Goal: Information Seeking & Learning: Learn about a topic

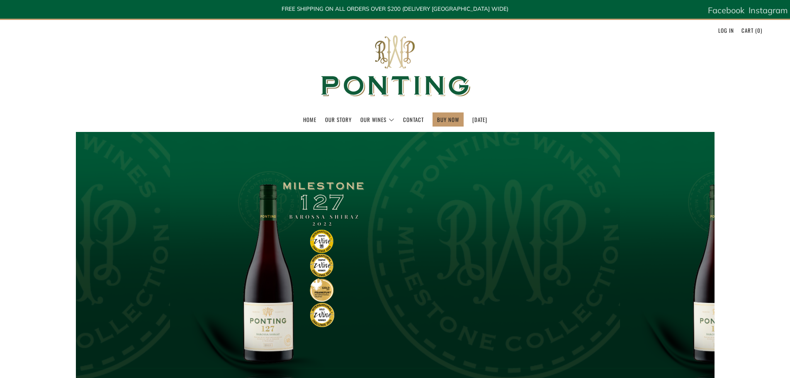
click at [326, 119] on link "Our Story" at bounding box center [338, 119] width 27 height 13
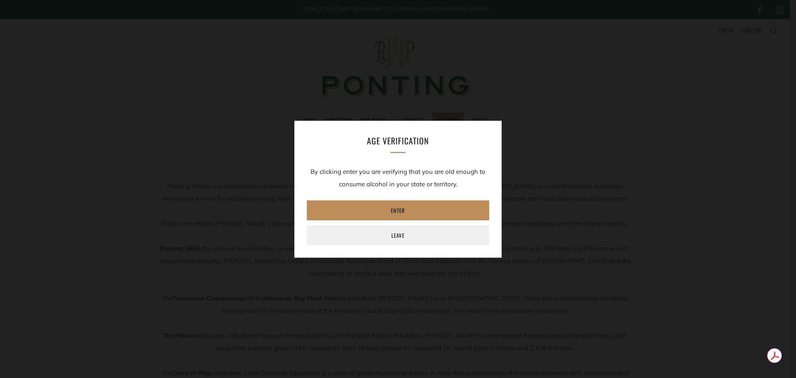
click at [454, 208] on link "Enter" at bounding box center [398, 210] width 182 height 20
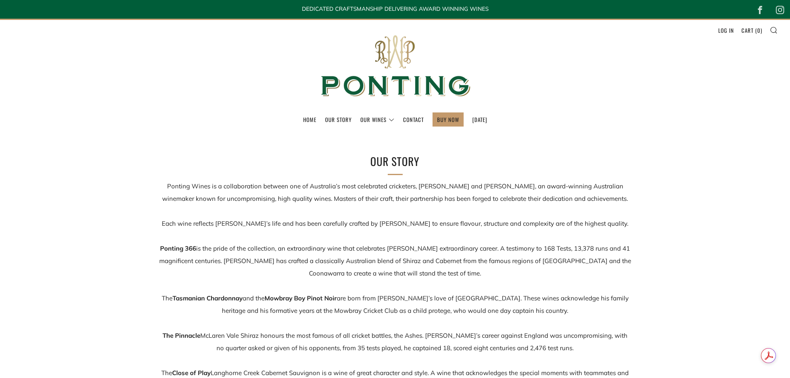
click at [244, 189] on p "Ponting Wines is a collaboration between one of Australia’s most celebrated cri…" at bounding box center [395, 298] width 472 height 236
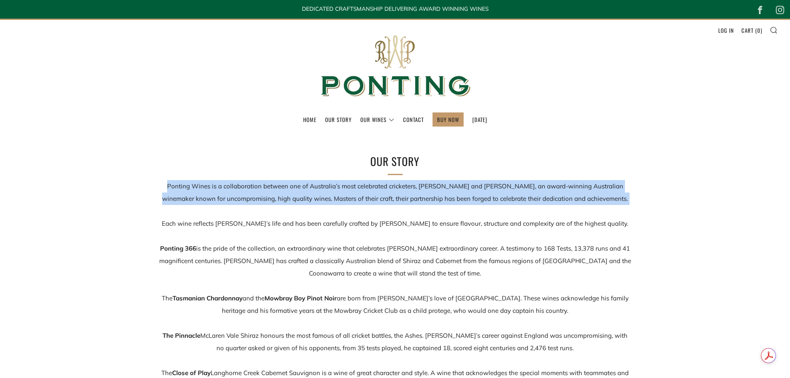
click at [244, 189] on p "Ponting Wines is a collaboration between one of Australia’s most celebrated cri…" at bounding box center [395, 298] width 472 height 236
click at [235, 186] on p "Ponting Wines is a collaboration between one of Australia’s most celebrated cri…" at bounding box center [395, 298] width 472 height 236
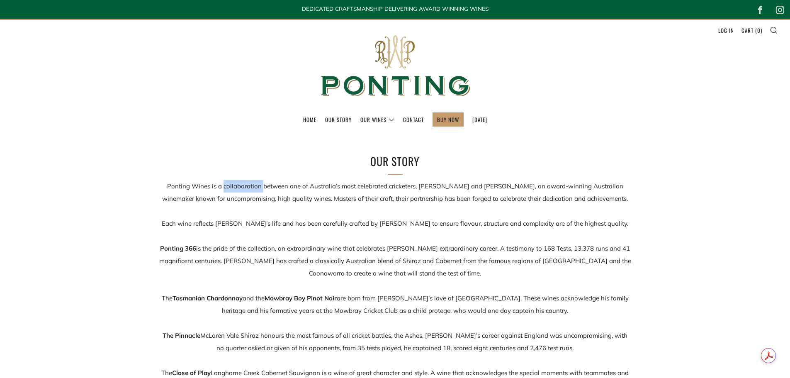
click at [235, 186] on p "Ponting Wines is a collaboration between one of Australia’s most celebrated cri…" at bounding box center [395, 298] width 472 height 236
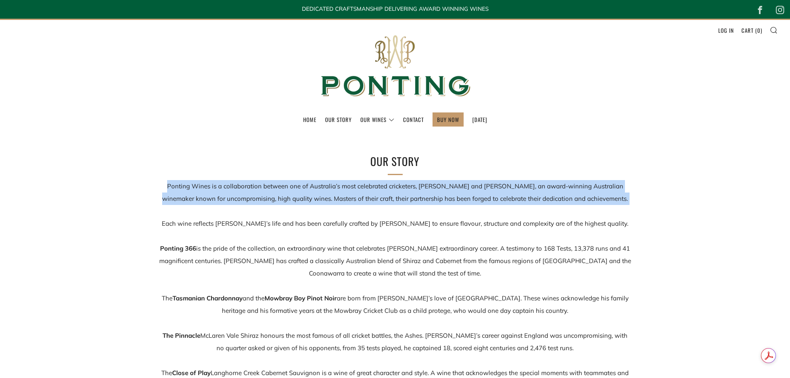
click at [235, 186] on p "Ponting Wines is a collaboration between one of Australia’s most celebrated cri…" at bounding box center [395, 298] width 472 height 236
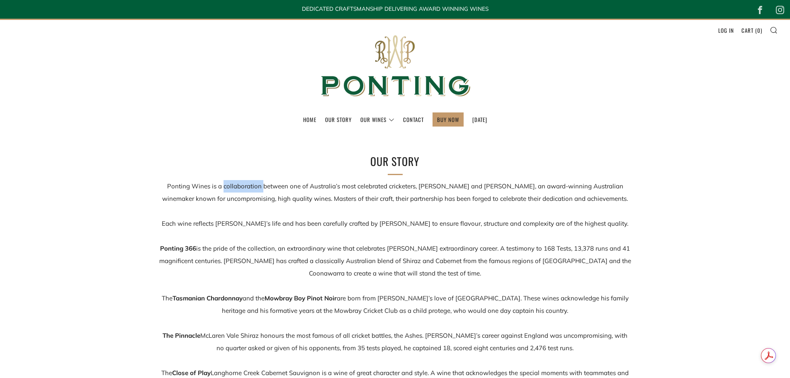
click at [235, 186] on p "Ponting Wines is a collaboration between one of Australia’s most celebrated cri…" at bounding box center [395, 298] width 472 height 236
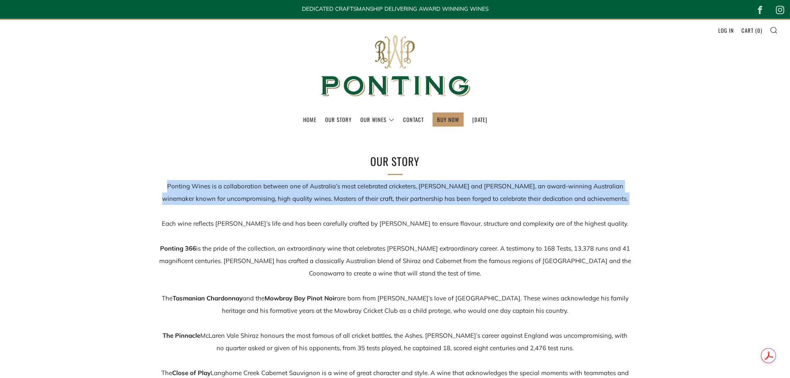
click at [235, 186] on p "Ponting Wines is a collaboration between one of Australia’s most celebrated cri…" at bounding box center [395, 298] width 472 height 236
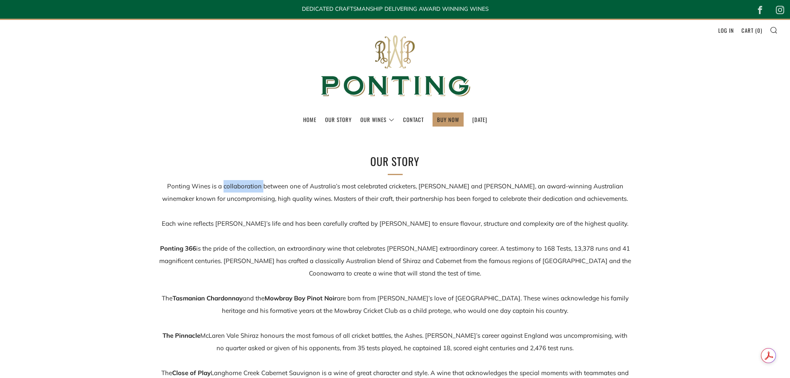
click at [235, 186] on p "Ponting Wines is a collaboration between one of Australia’s most celebrated cri…" at bounding box center [395, 298] width 472 height 236
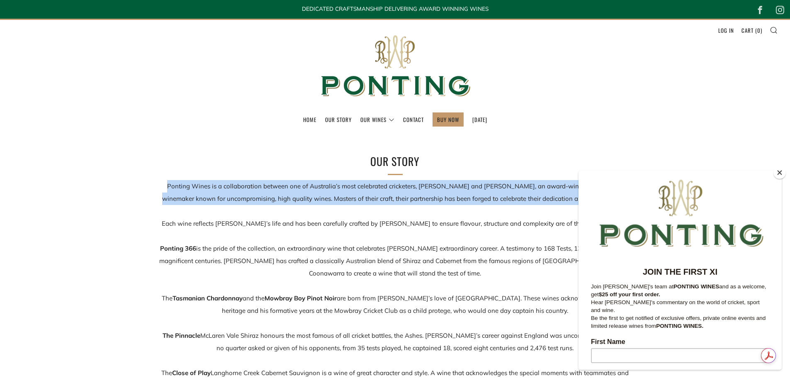
click at [235, 186] on p "Ponting Wines is a collaboration between one of Australia’s most celebrated cri…" at bounding box center [395, 298] width 472 height 236
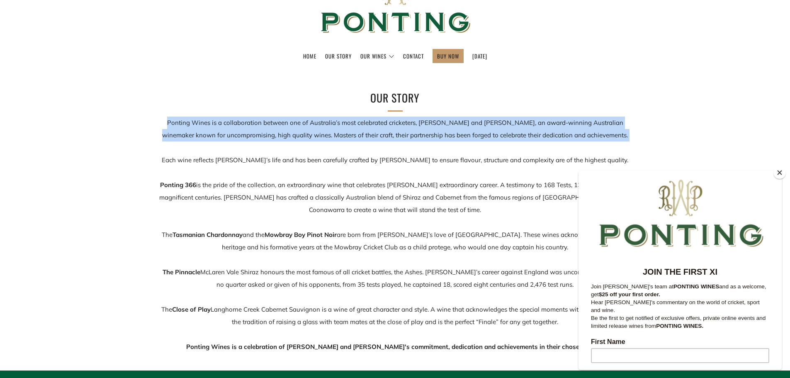
scroll to position [83, 0]
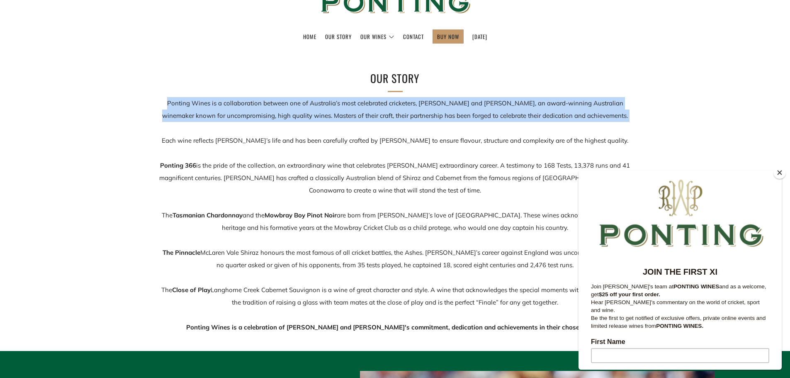
click at [781, 174] on button "Close" at bounding box center [779, 172] width 12 height 12
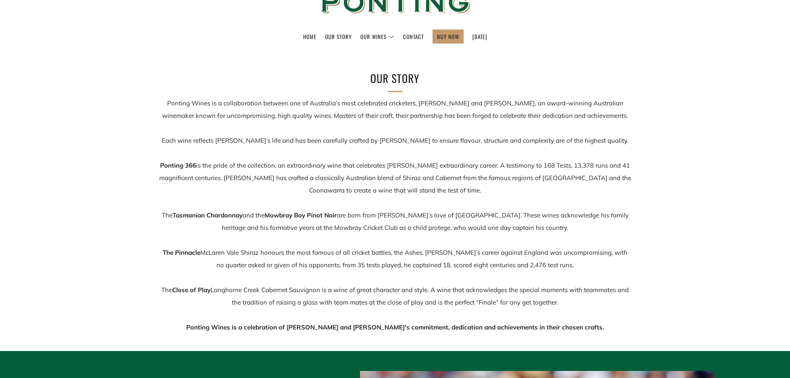
click at [263, 175] on p "Ponting Wines is a collaboration between one of Australia’s most celebrated cri…" at bounding box center [395, 215] width 472 height 236
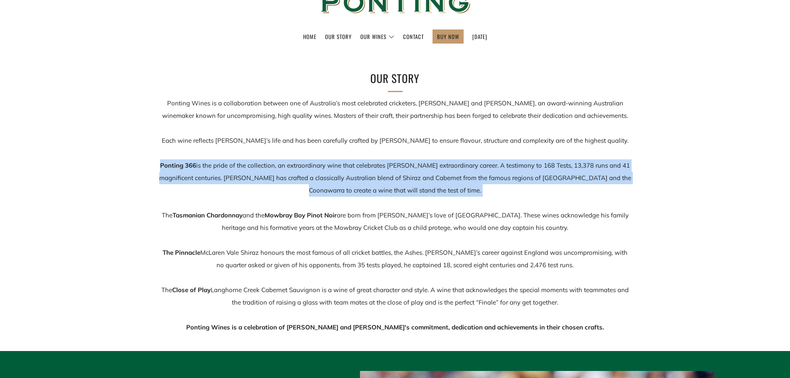
click at [263, 175] on p "Ponting Wines is a collaboration between one of Australia’s most celebrated cri…" at bounding box center [395, 215] width 472 height 236
click at [259, 173] on p "Ponting Wines is a collaboration between one of Australia’s most celebrated cri…" at bounding box center [395, 215] width 472 height 236
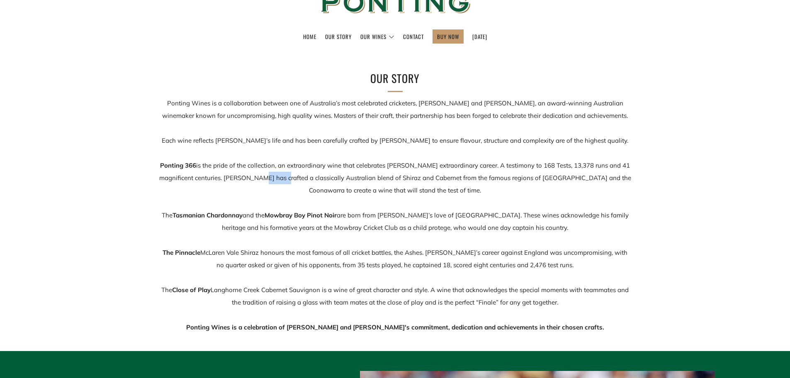
click at [259, 173] on p "Ponting Wines is a collaboration between one of Australia’s most celebrated cri…" at bounding box center [395, 215] width 472 height 236
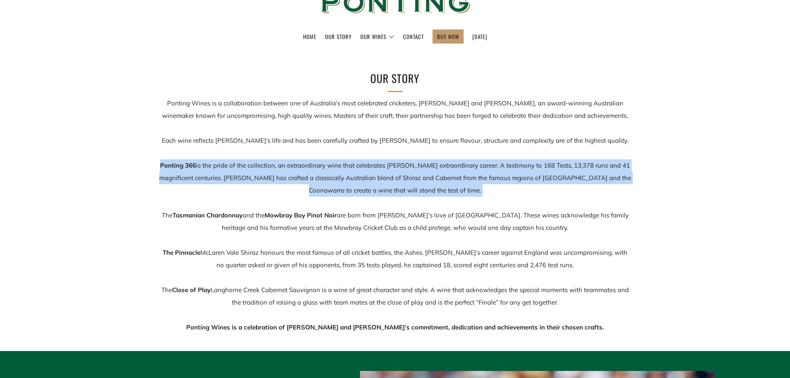
click at [259, 173] on p "Ponting Wines is a collaboration between one of Australia’s most celebrated cri…" at bounding box center [395, 215] width 472 height 236
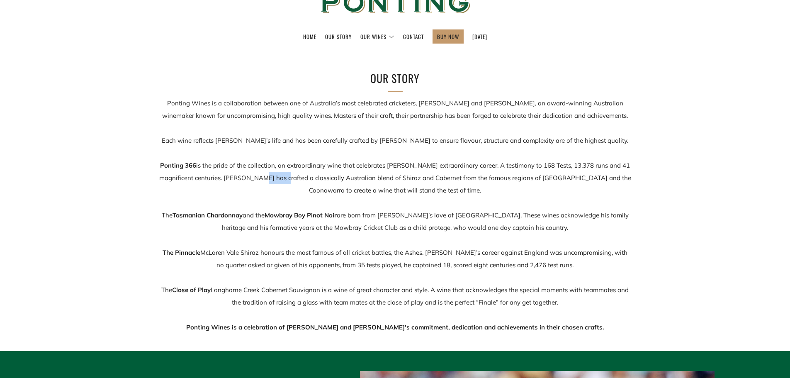
click at [259, 173] on p "Ponting Wines is a collaboration between one of Australia’s most celebrated cri…" at bounding box center [395, 215] width 472 height 236
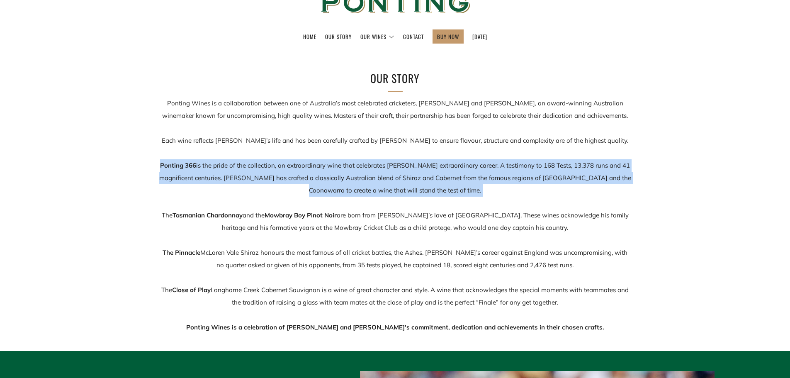
click at [259, 173] on p "Ponting Wines is a collaboration between one of Australia’s most celebrated cri…" at bounding box center [395, 215] width 472 height 236
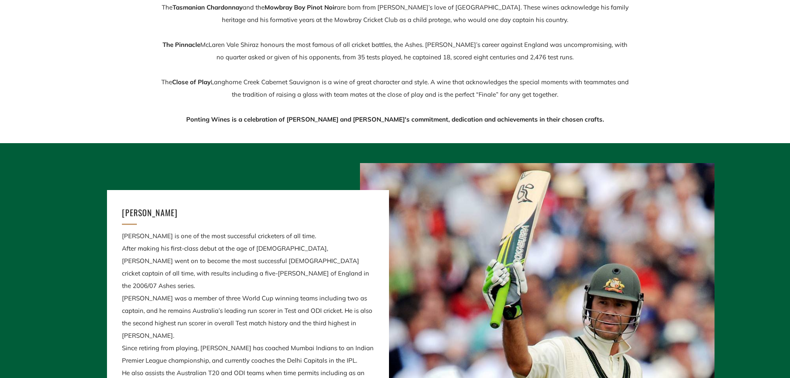
scroll to position [125, 0]
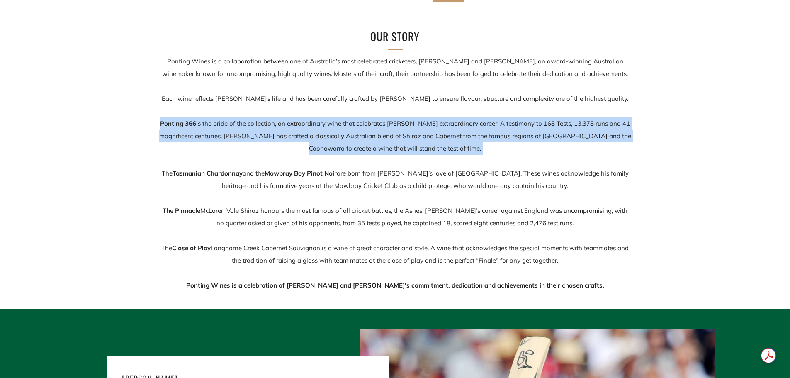
click at [424, 133] on p "Ponting Wines is a collaboration between one of Australia’s most celebrated cri…" at bounding box center [395, 173] width 472 height 236
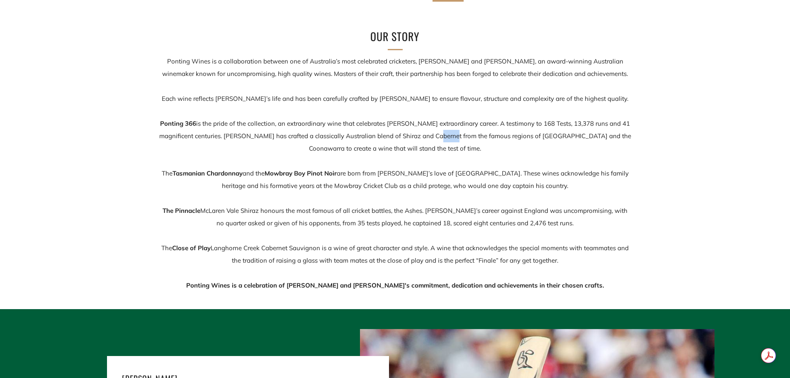
click at [424, 133] on p "Ponting Wines is a collaboration between one of Australia’s most celebrated cri…" at bounding box center [395, 173] width 472 height 236
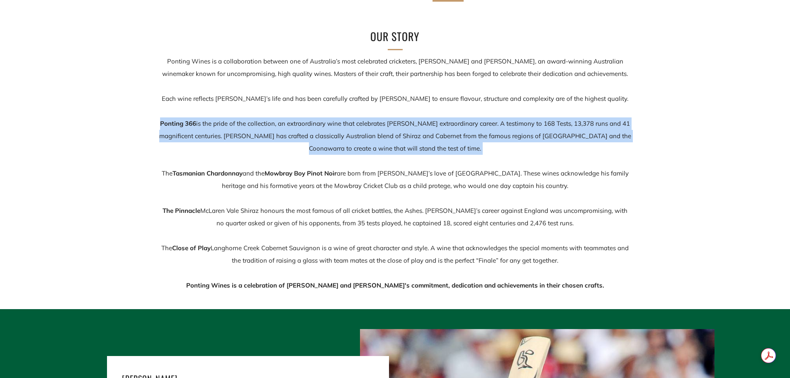
click at [424, 133] on p "Ponting Wines is a collaboration between one of Australia’s most celebrated cri…" at bounding box center [395, 173] width 472 height 236
click at [416, 132] on p "Ponting Wines is a collaboration between one of Australia’s most celebrated cri…" at bounding box center [395, 173] width 472 height 236
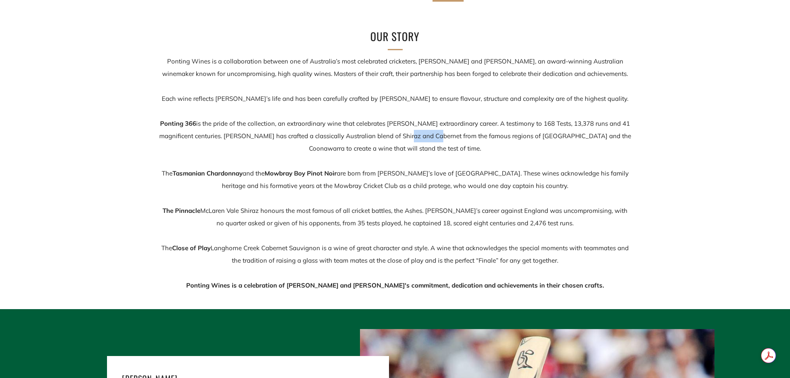
click at [416, 132] on p "Ponting Wines is a collaboration between one of Australia’s most celebrated cri…" at bounding box center [395, 173] width 472 height 236
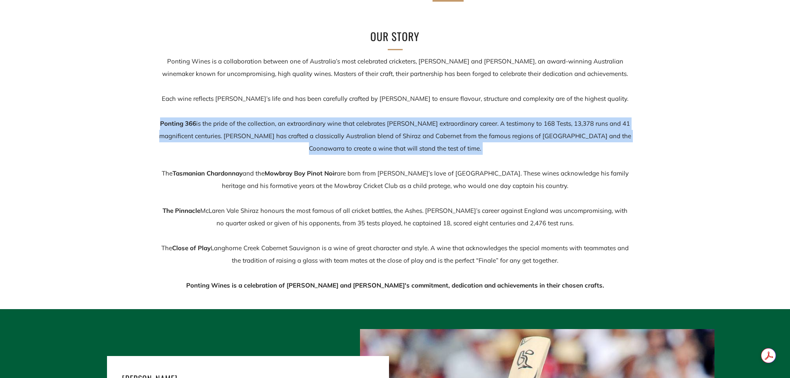
click at [416, 132] on p "Ponting Wines is a collaboration between one of Australia’s most celebrated cri…" at bounding box center [395, 173] width 472 height 236
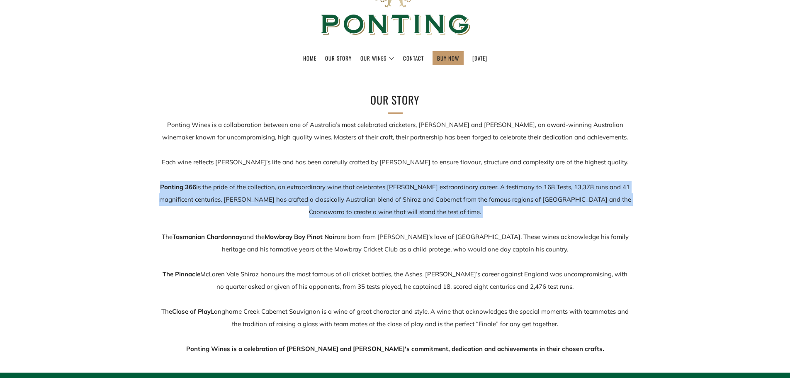
scroll to position [42, 0]
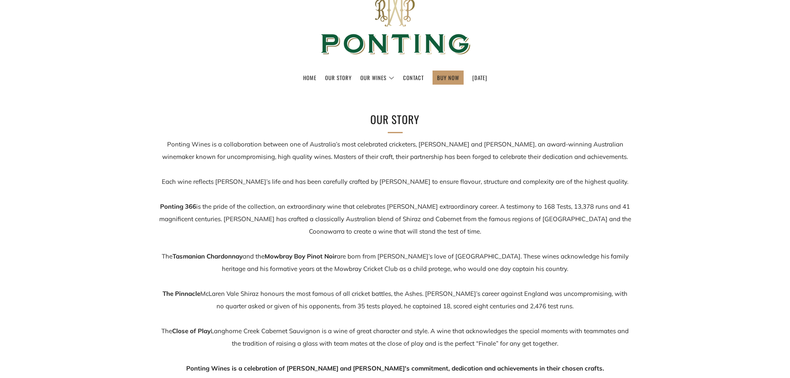
click at [405, 145] on p "Ponting Wines is a collaboration between one of Australia’s most celebrated cri…" at bounding box center [395, 256] width 472 height 236
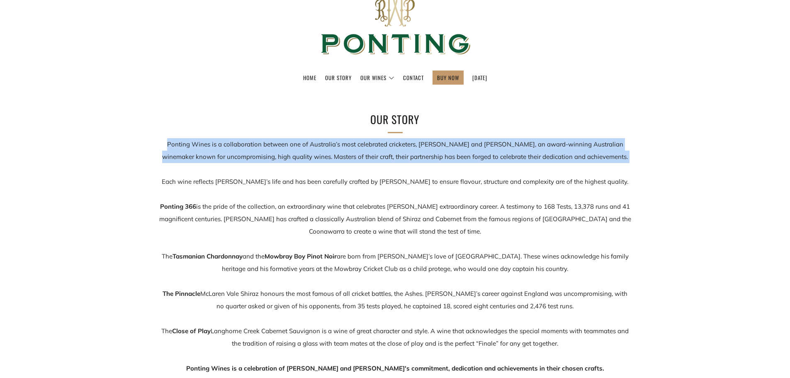
click at [405, 145] on p "Ponting Wines is a collaboration between one of Australia’s most celebrated cri…" at bounding box center [395, 256] width 472 height 236
click at [391, 144] on p "Ponting Wines is a collaboration between one of Australia’s most celebrated cri…" at bounding box center [395, 256] width 472 height 236
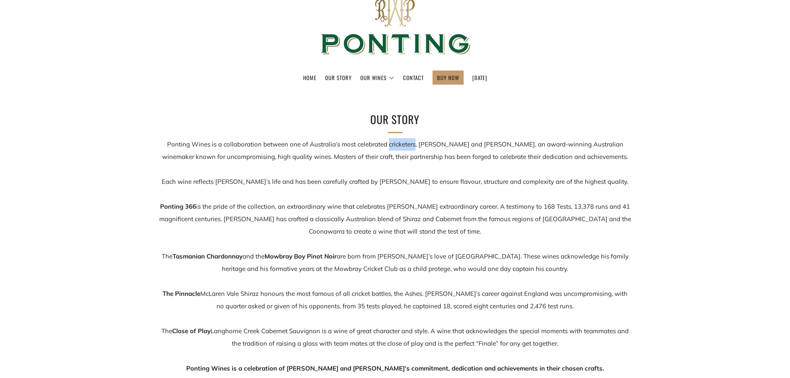
click at [391, 144] on p "Ponting Wines is a collaboration between one of Australia’s most celebrated cri…" at bounding box center [395, 256] width 472 height 236
click at [434, 156] on p "Ponting Wines is a collaboration between one of Australia’s most celebrated cri…" at bounding box center [395, 256] width 472 height 236
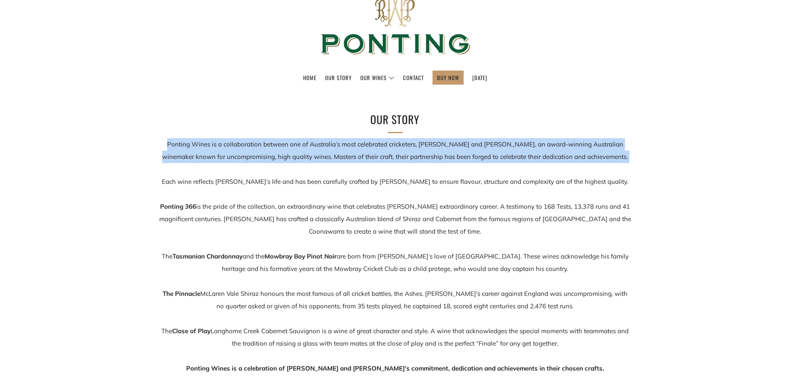
click at [434, 156] on p "Ponting Wines is a collaboration between one of Australia’s most celebrated cri…" at bounding box center [395, 256] width 472 height 236
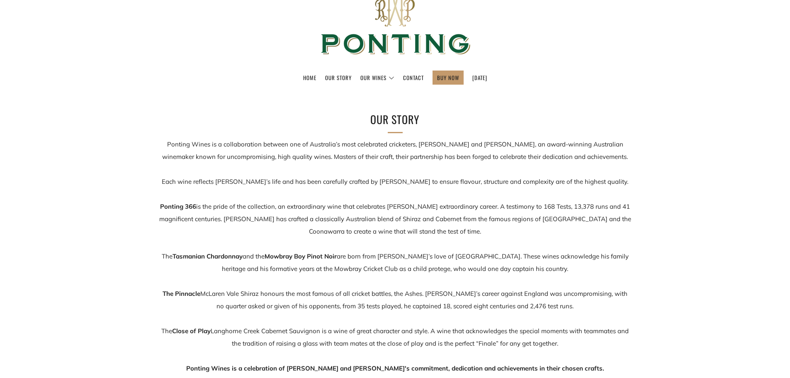
click at [434, 184] on p "Ponting Wines is a collaboration between one of Australia’s most celebrated cri…" at bounding box center [395, 256] width 472 height 236
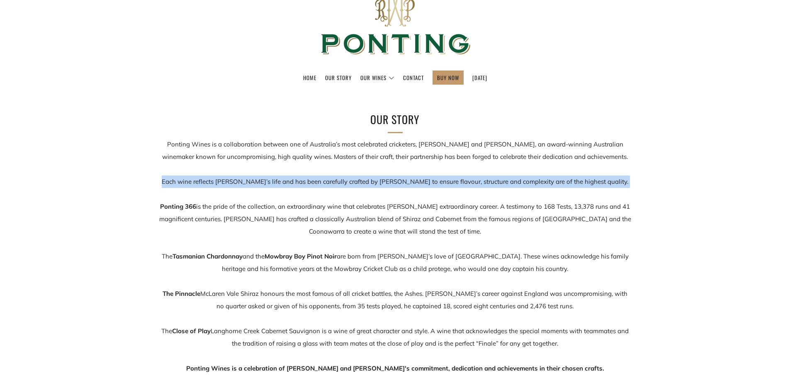
click at [434, 184] on p "Ponting Wines is a collaboration between one of Australia’s most celebrated cri…" at bounding box center [395, 256] width 472 height 236
